Goal: Task Accomplishment & Management: Manage account settings

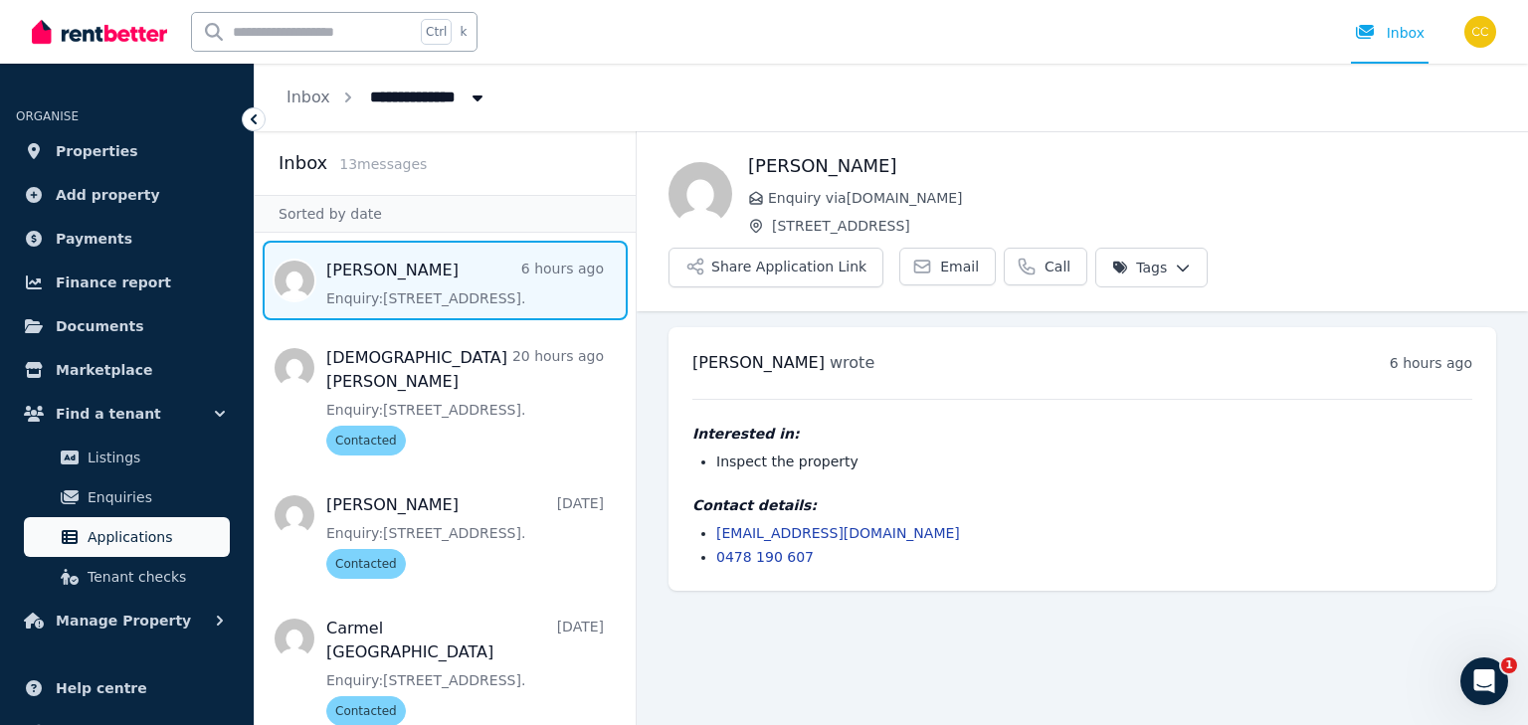
click at [120, 539] on span "Applications" at bounding box center [155, 537] width 134 height 24
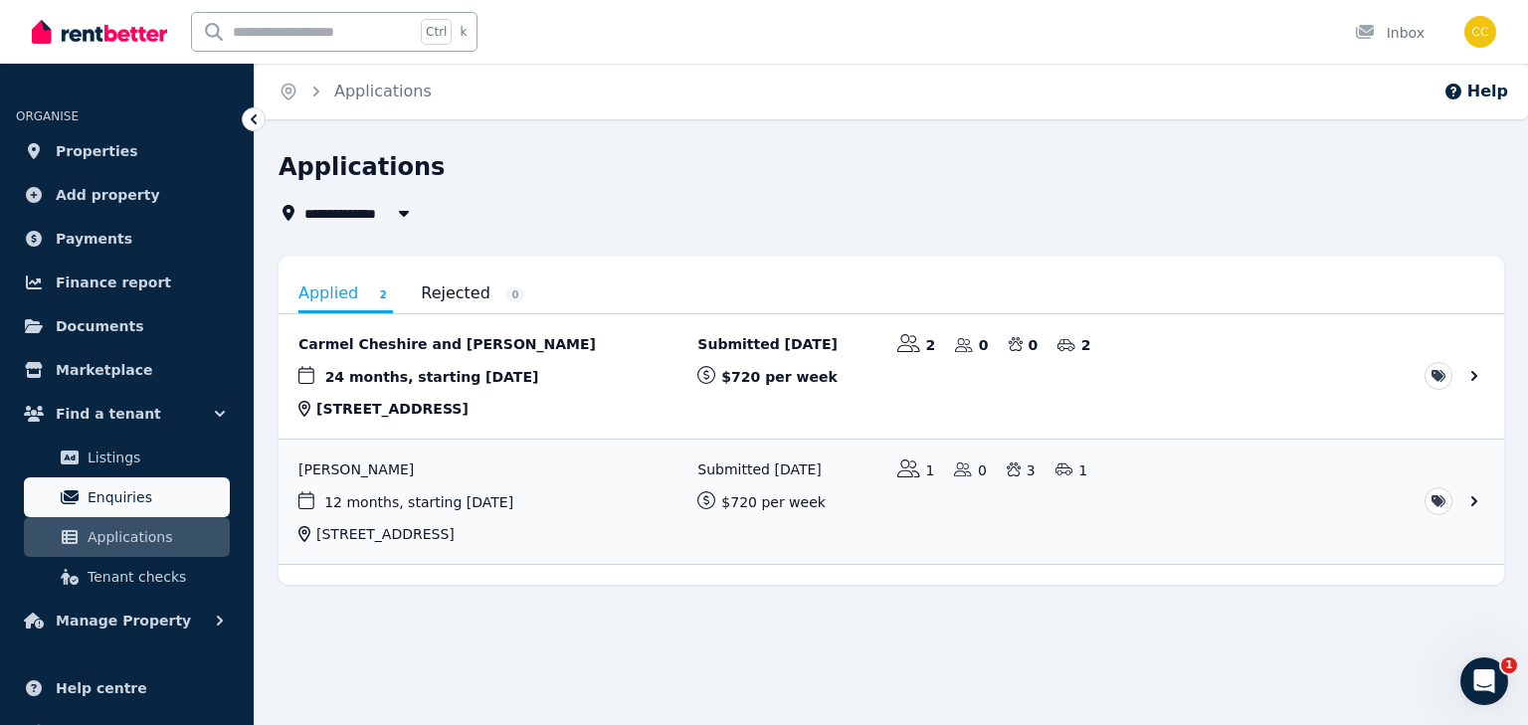
click at [128, 502] on span "Enquiries" at bounding box center [155, 498] width 134 height 24
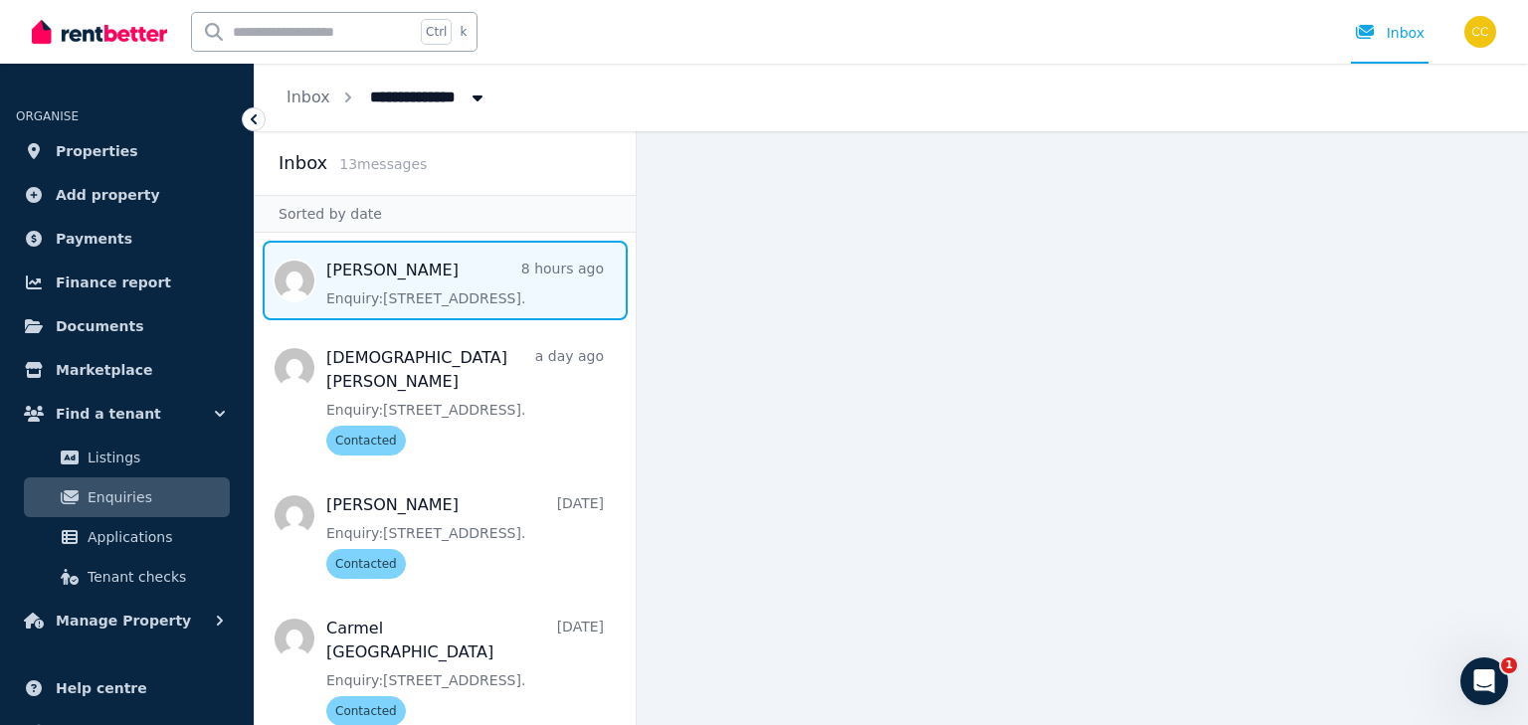
click at [359, 278] on span "Message list" at bounding box center [445, 281] width 381 height 80
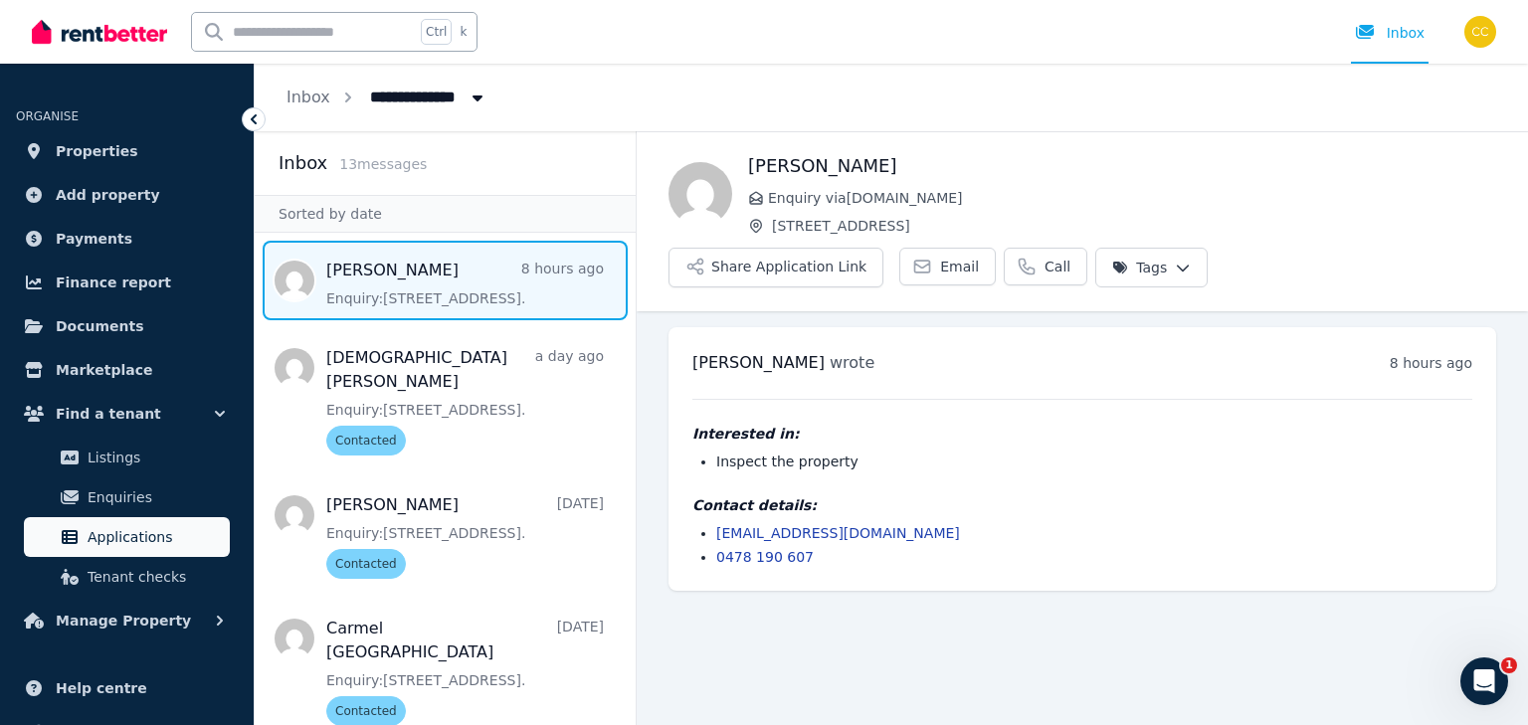
click at [129, 543] on span "Applications" at bounding box center [155, 537] width 134 height 24
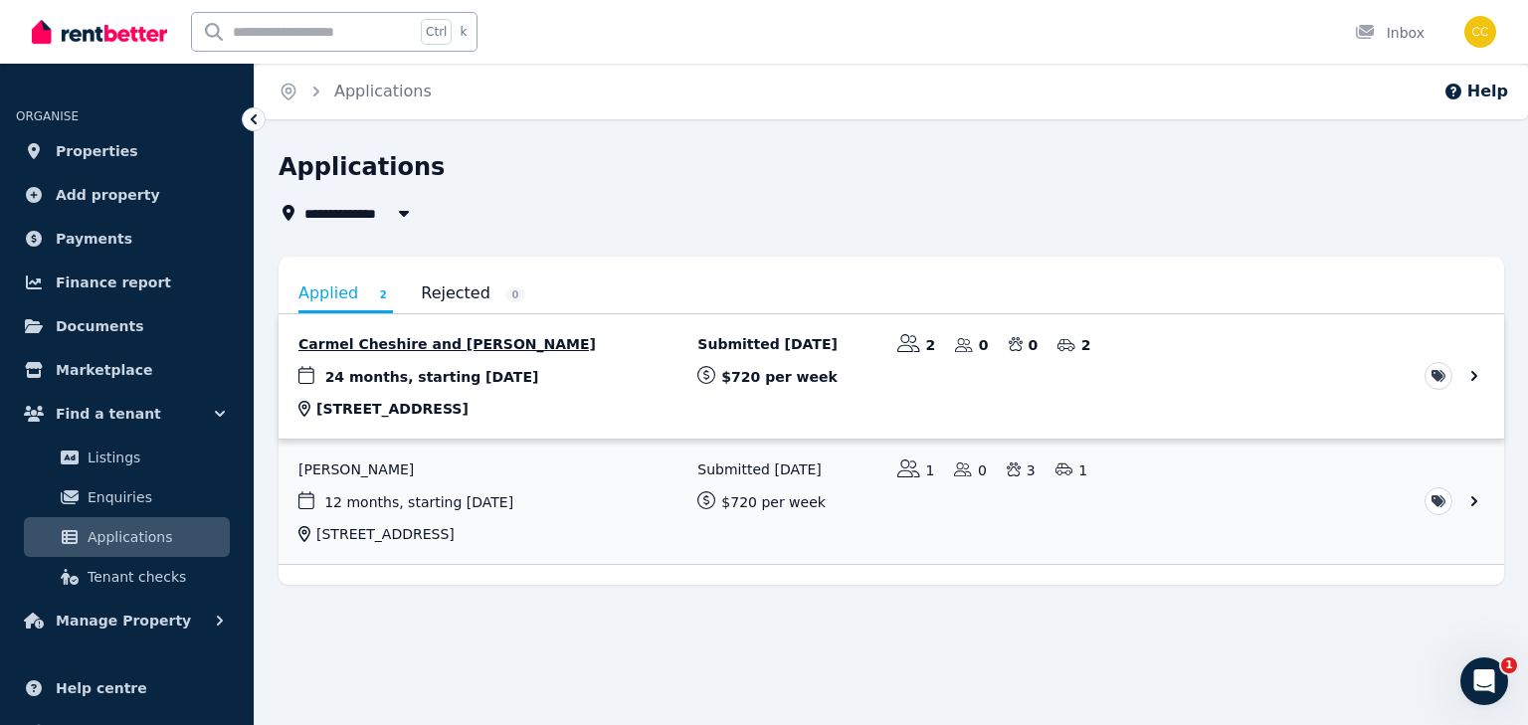
click at [1473, 378] on link "View application: Carmel Cheshire and Dennis Cheshire" at bounding box center [892, 376] width 1226 height 124
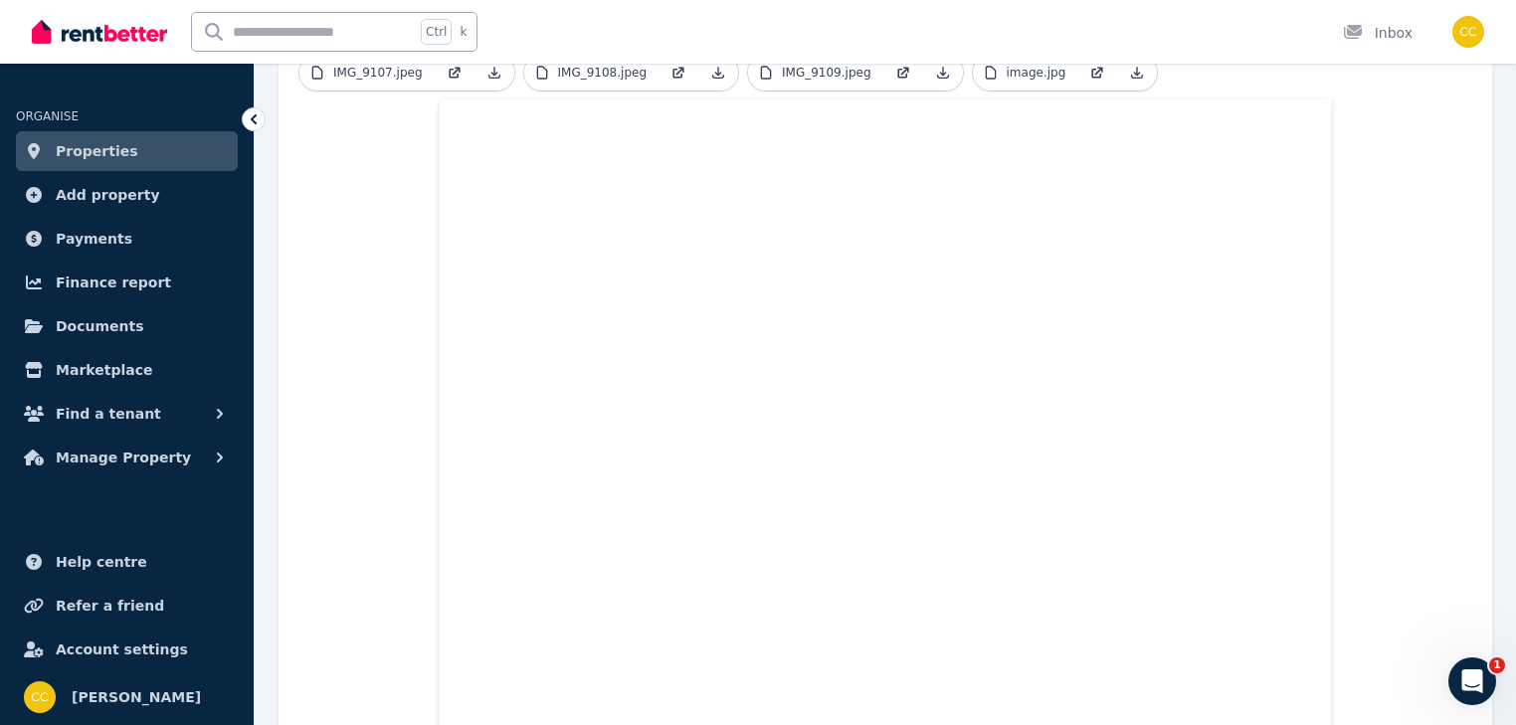
scroll to position [716, 0]
